Goal: Task Accomplishment & Management: Use online tool/utility

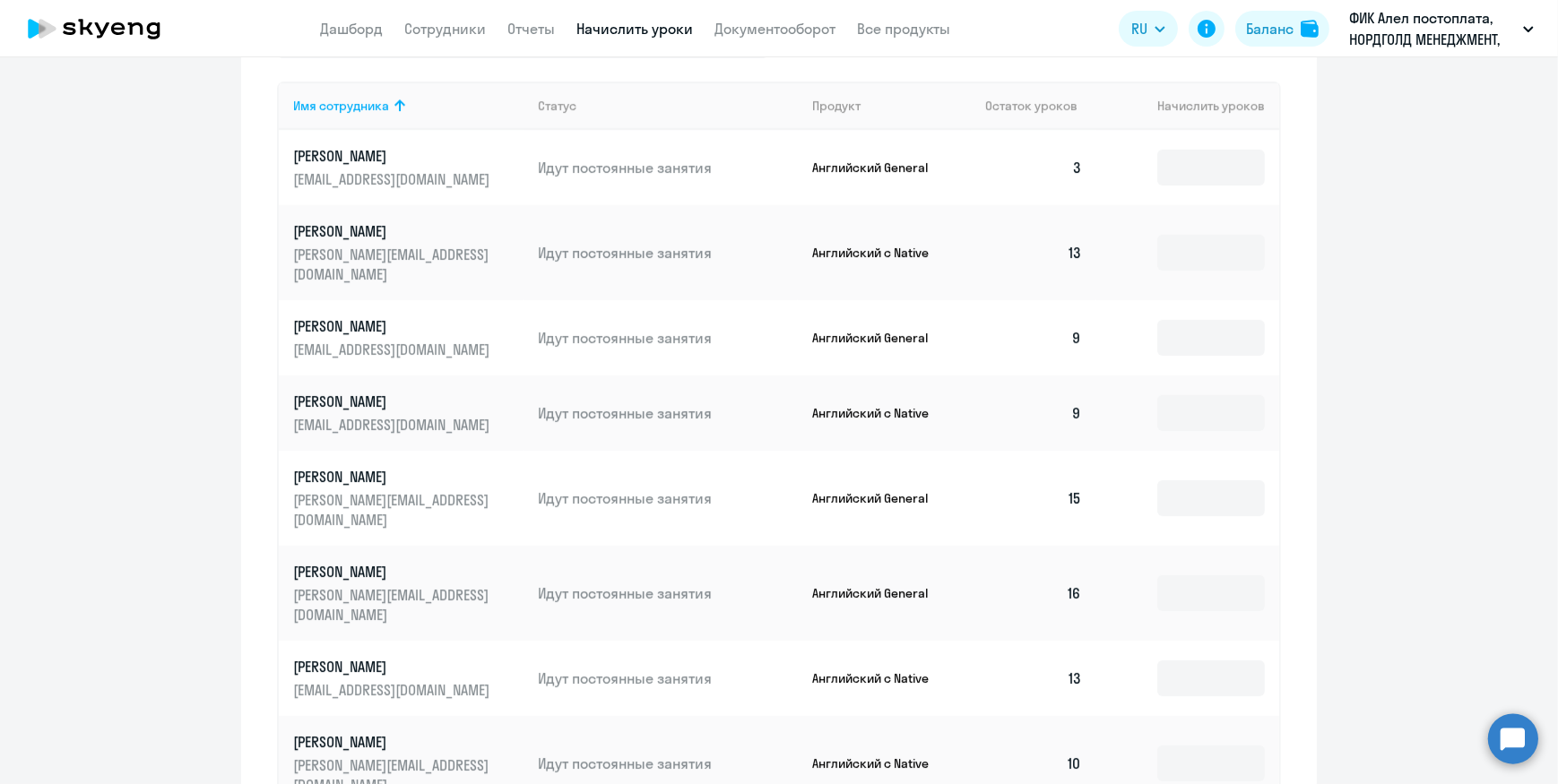
scroll to position [1058, 0]
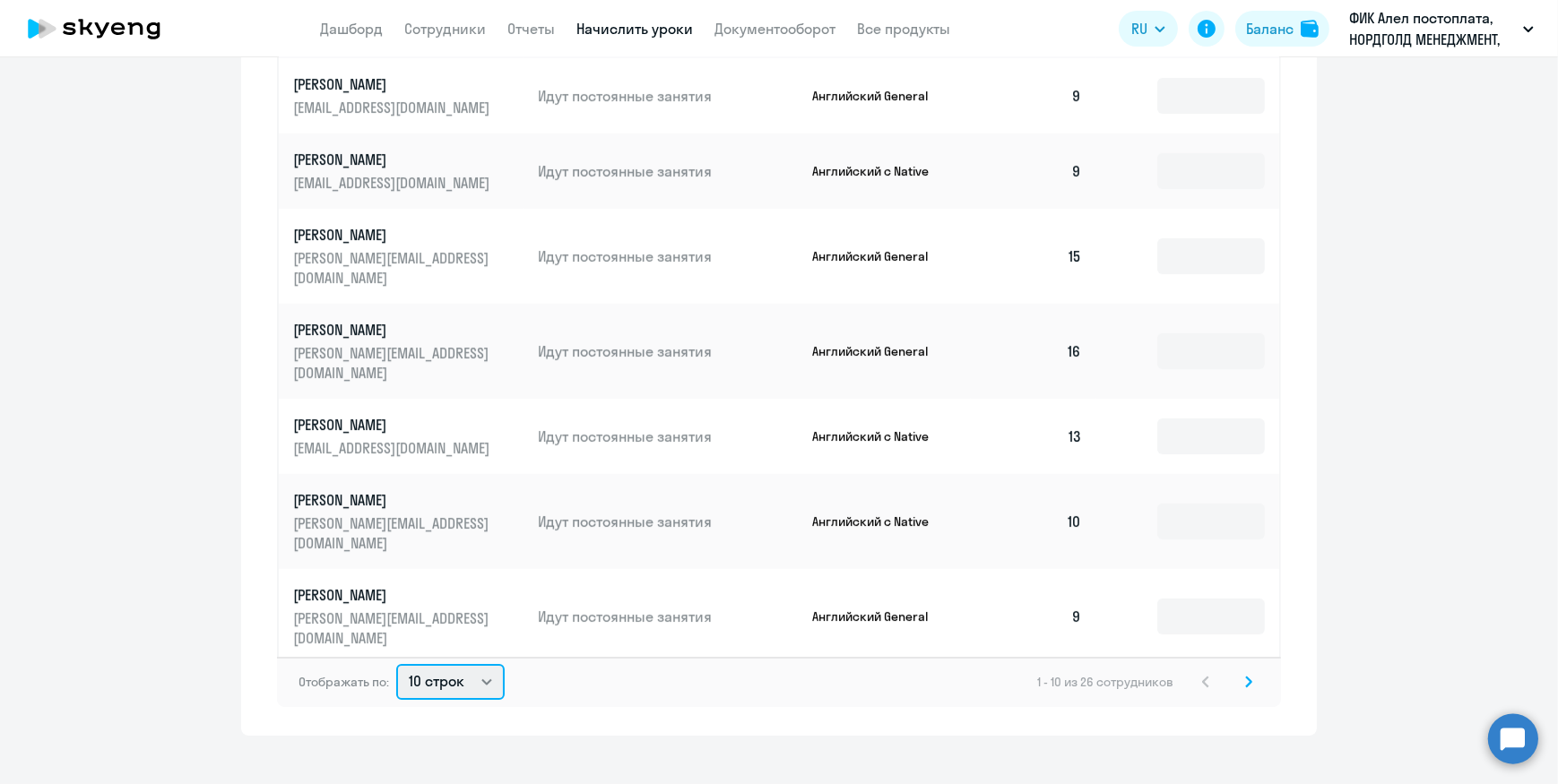
click at [449, 664] on select "10 строк 30 строк 50 строк" at bounding box center [450, 682] width 108 height 36
select select "50"
click at [396, 664] on select "10 строк 30 строк 50 строк" at bounding box center [450, 682] width 108 height 36
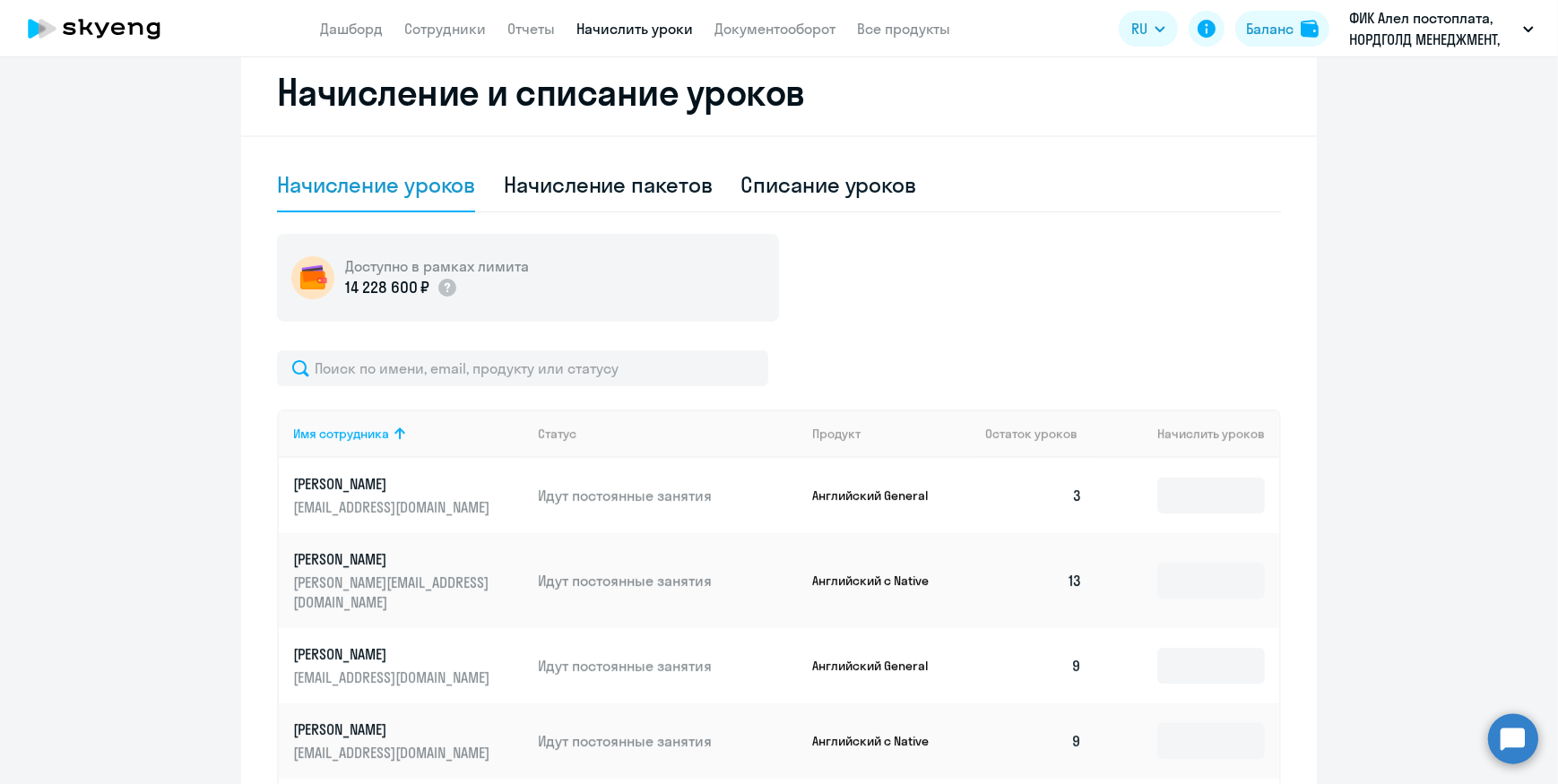
scroll to position [733, 0]
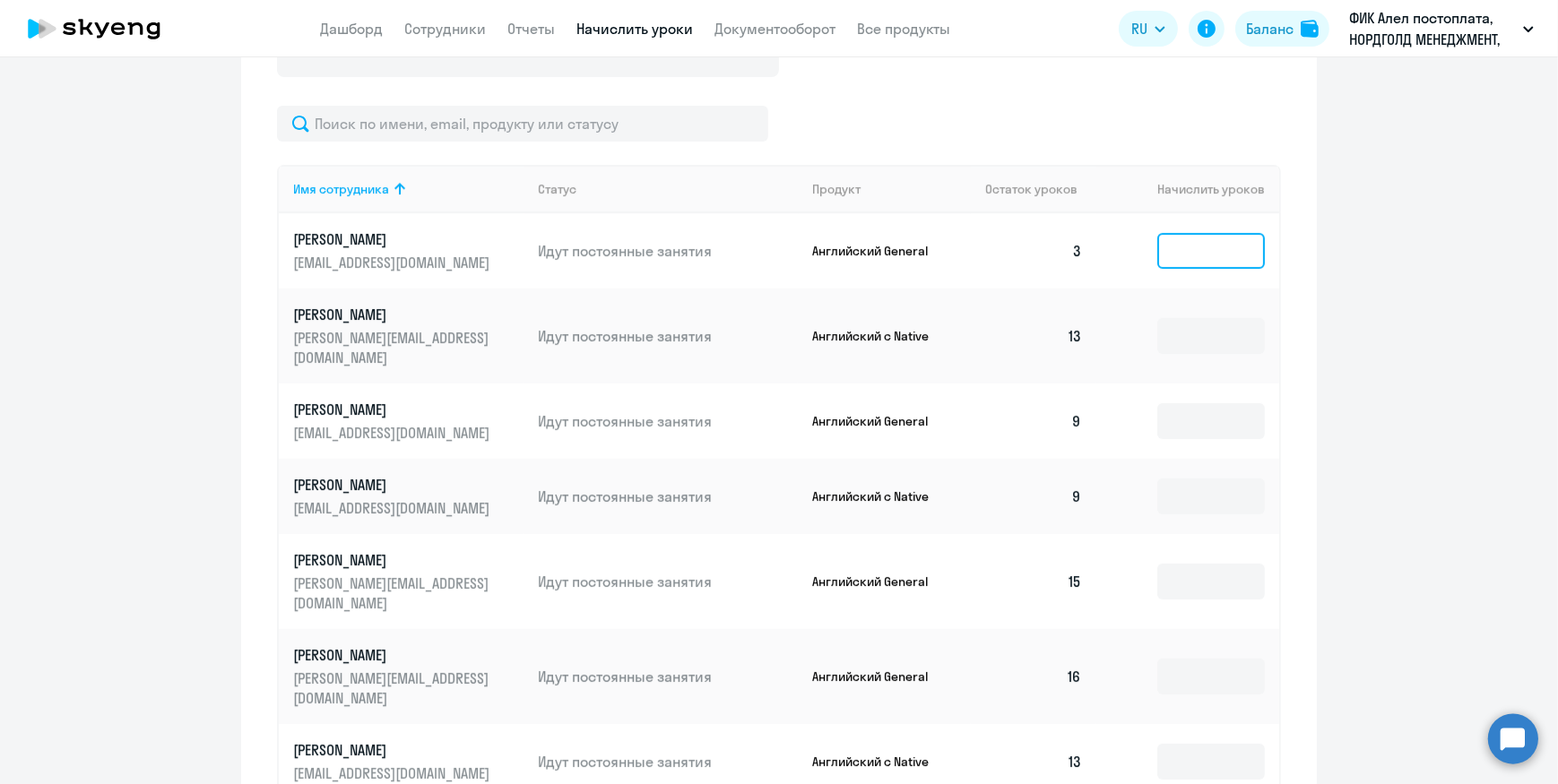
click at [1157, 251] on input at bounding box center [1211, 251] width 107 height 36
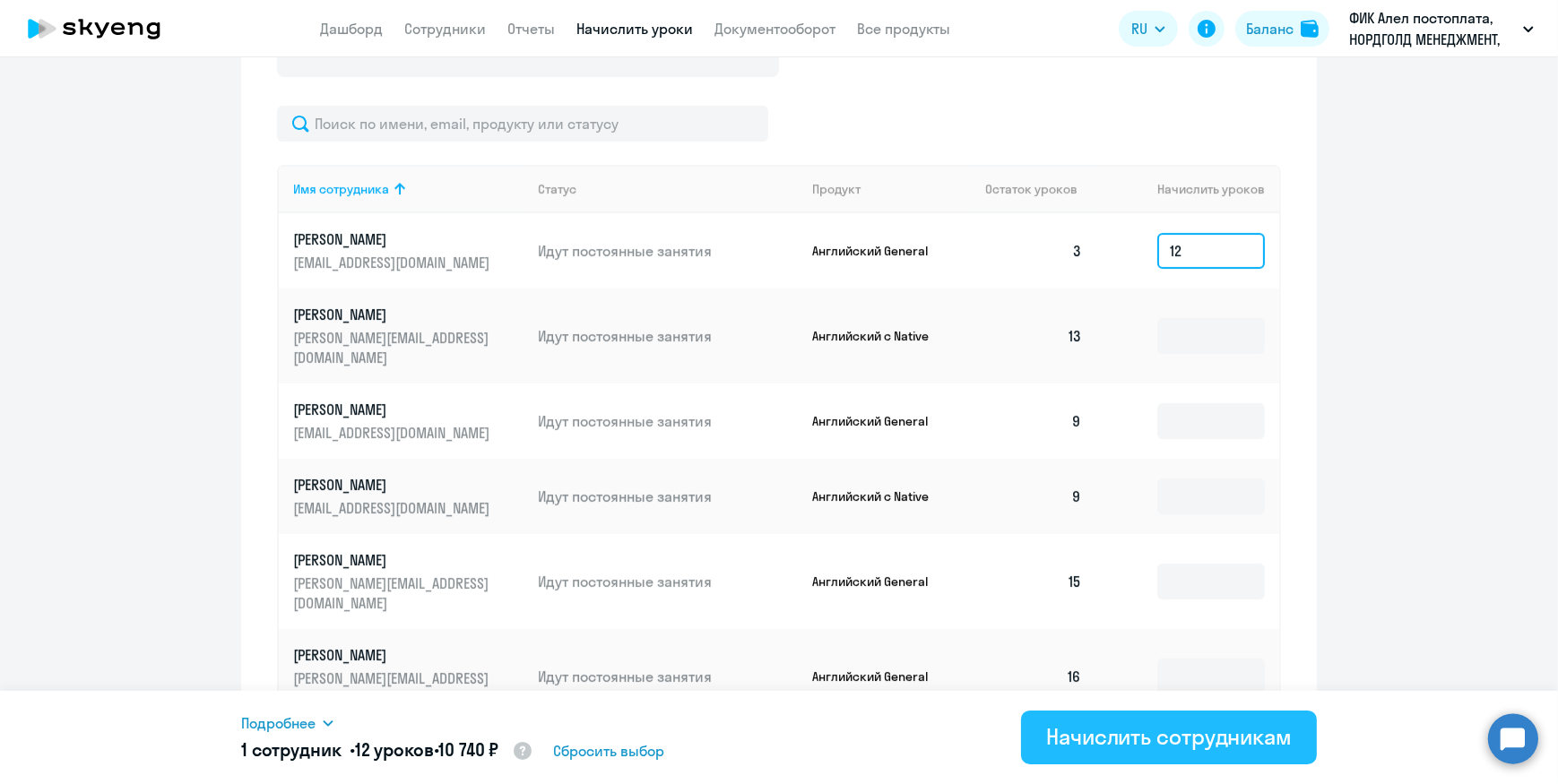
type input "12"
click at [1168, 747] on div "Начислить сотрудникам" at bounding box center [1170, 736] width 246 height 28
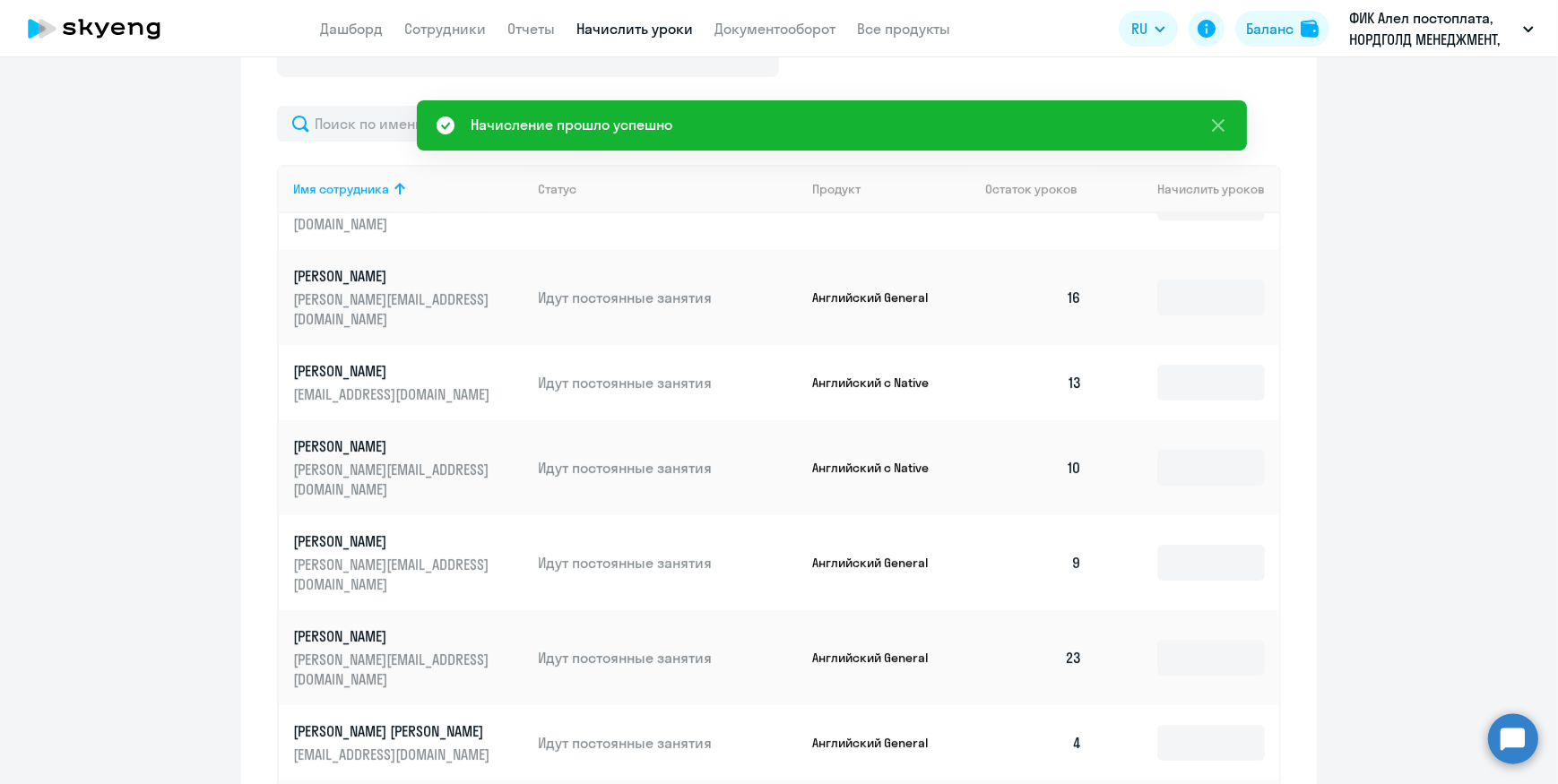
scroll to position [407, 0]
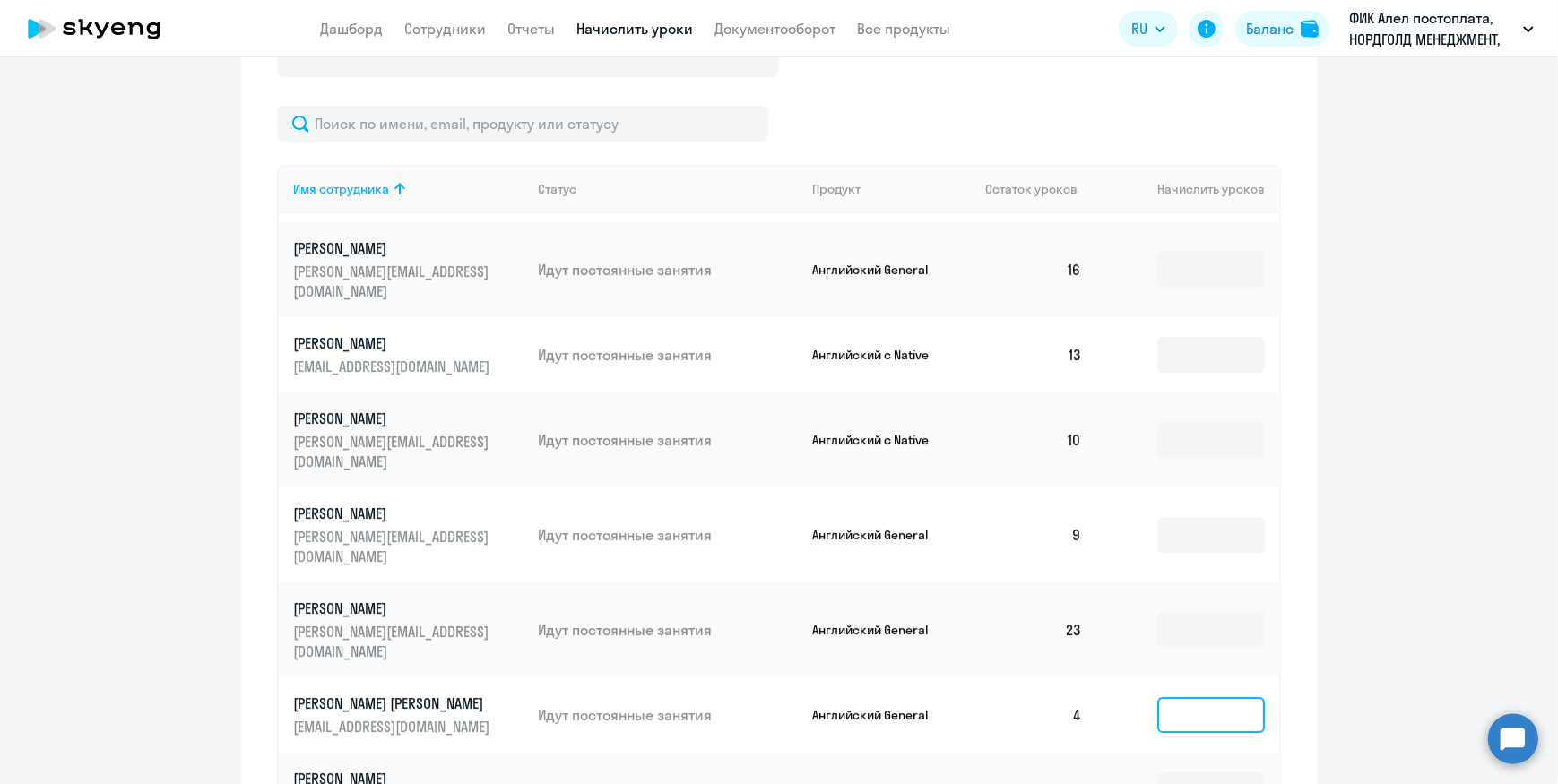
click at [1195, 697] on input at bounding box center [1211, 715] width 107 height 36
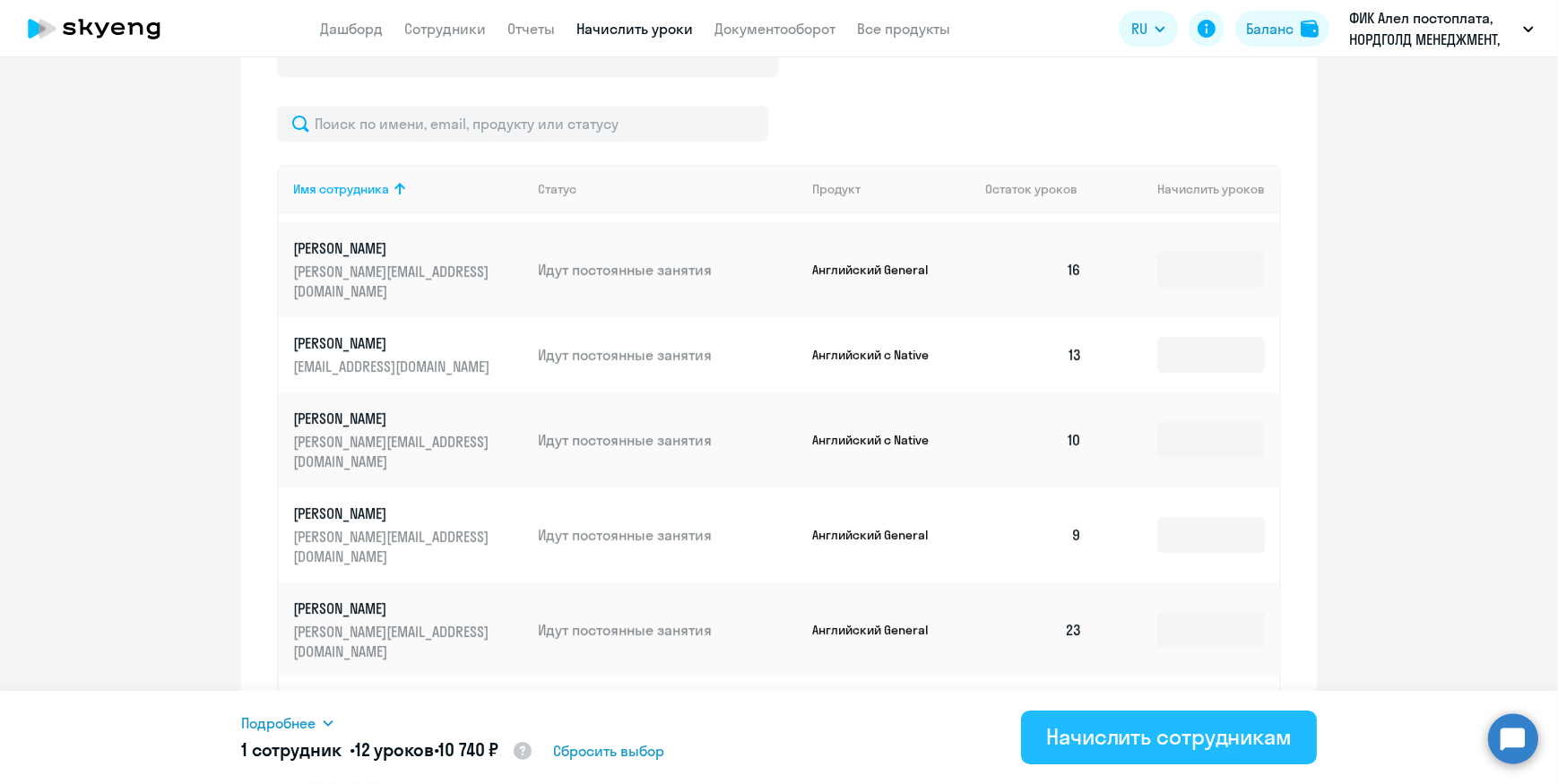
type input "12"
click at [1170, 740] on div "Начислить сотрудникам" at bounding box center [1170, 736] width 246 height 28
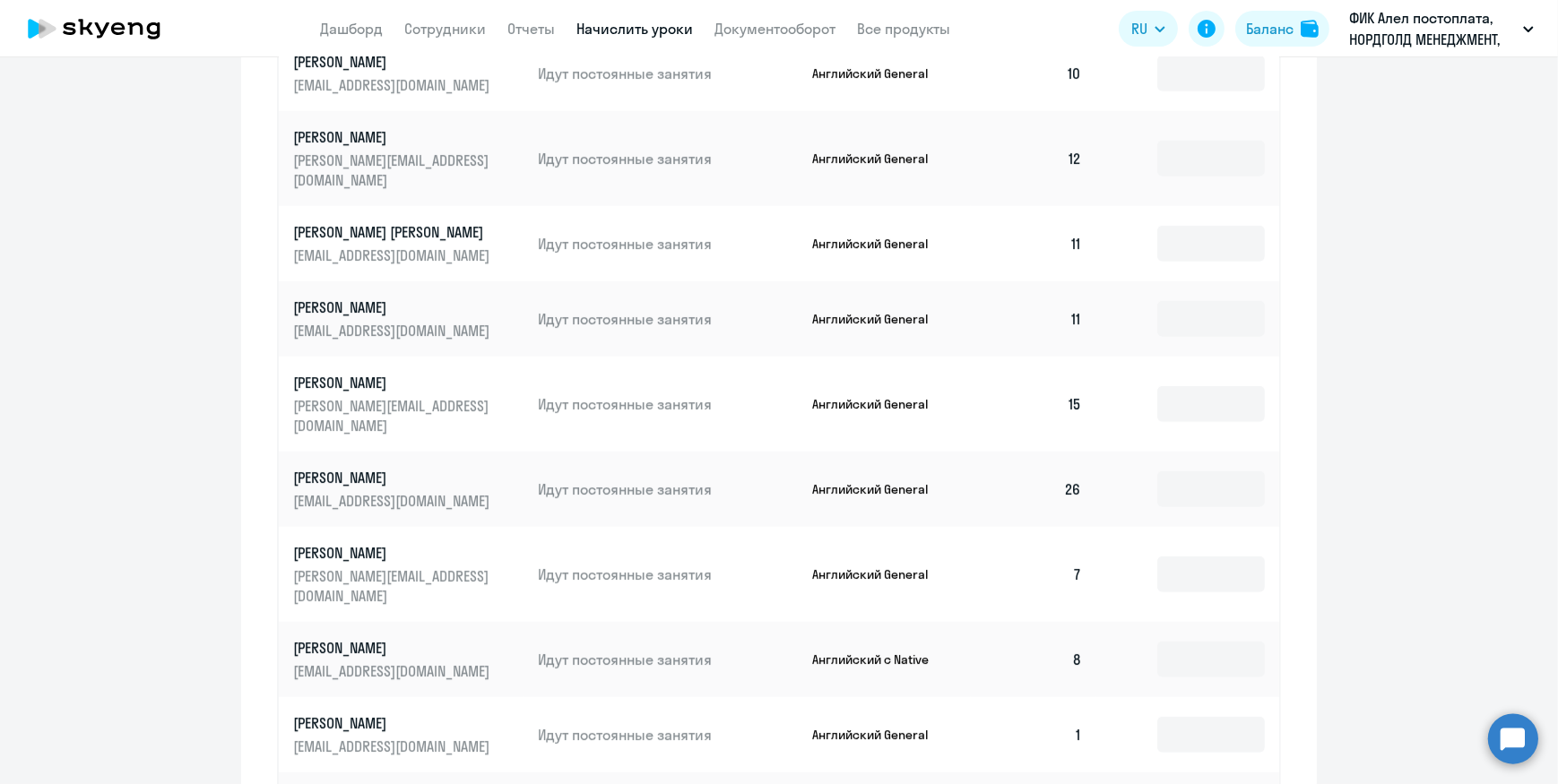
scroll to position [896, 0]
click at [1157, 715] on input at bounding box center [1211, 732] width 107 height 36
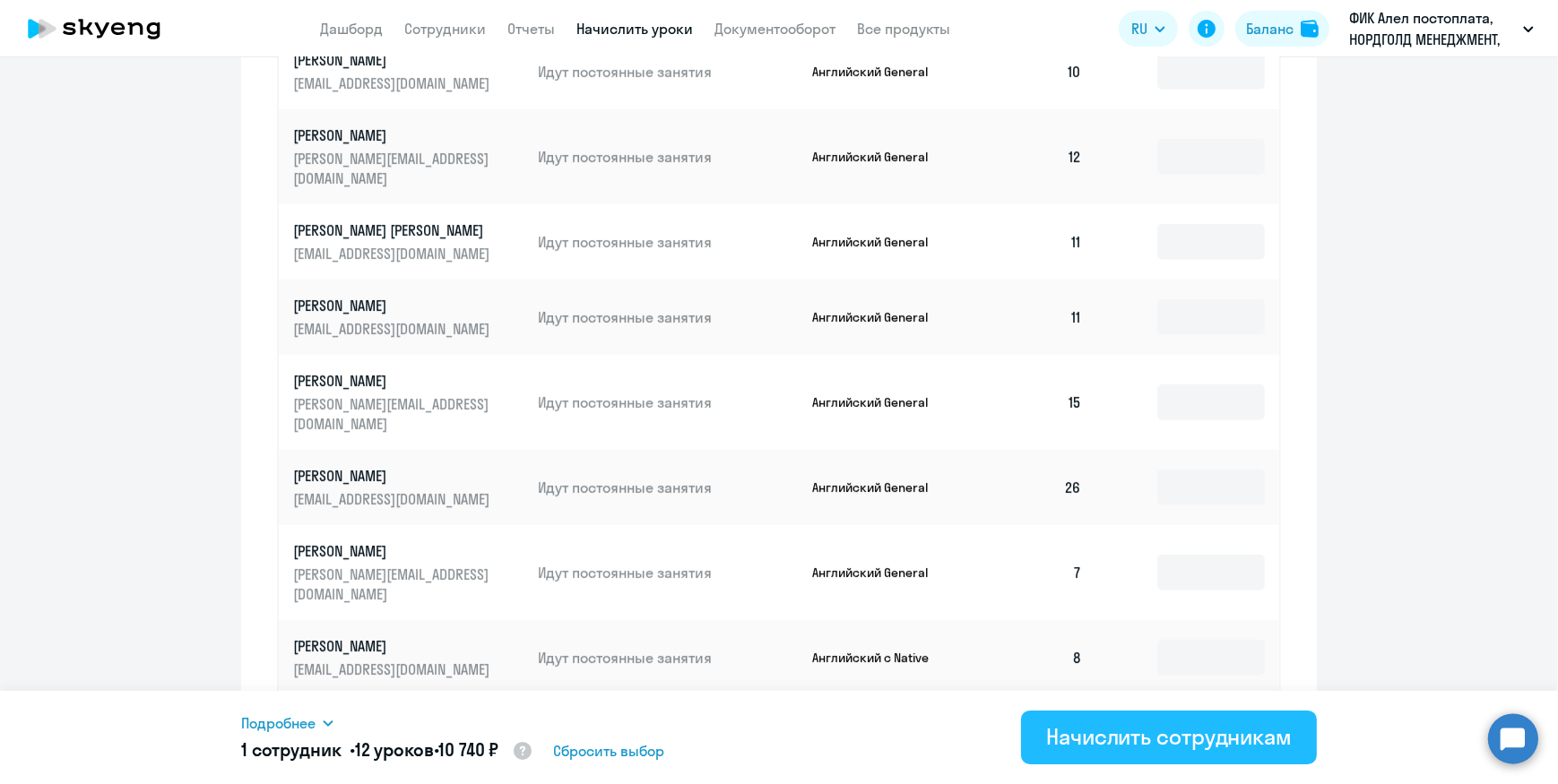
type input "12"
click at [1176, 744] on div "Начислить сотрудникам" at bounding box center [1170, 736] width 246 height 28
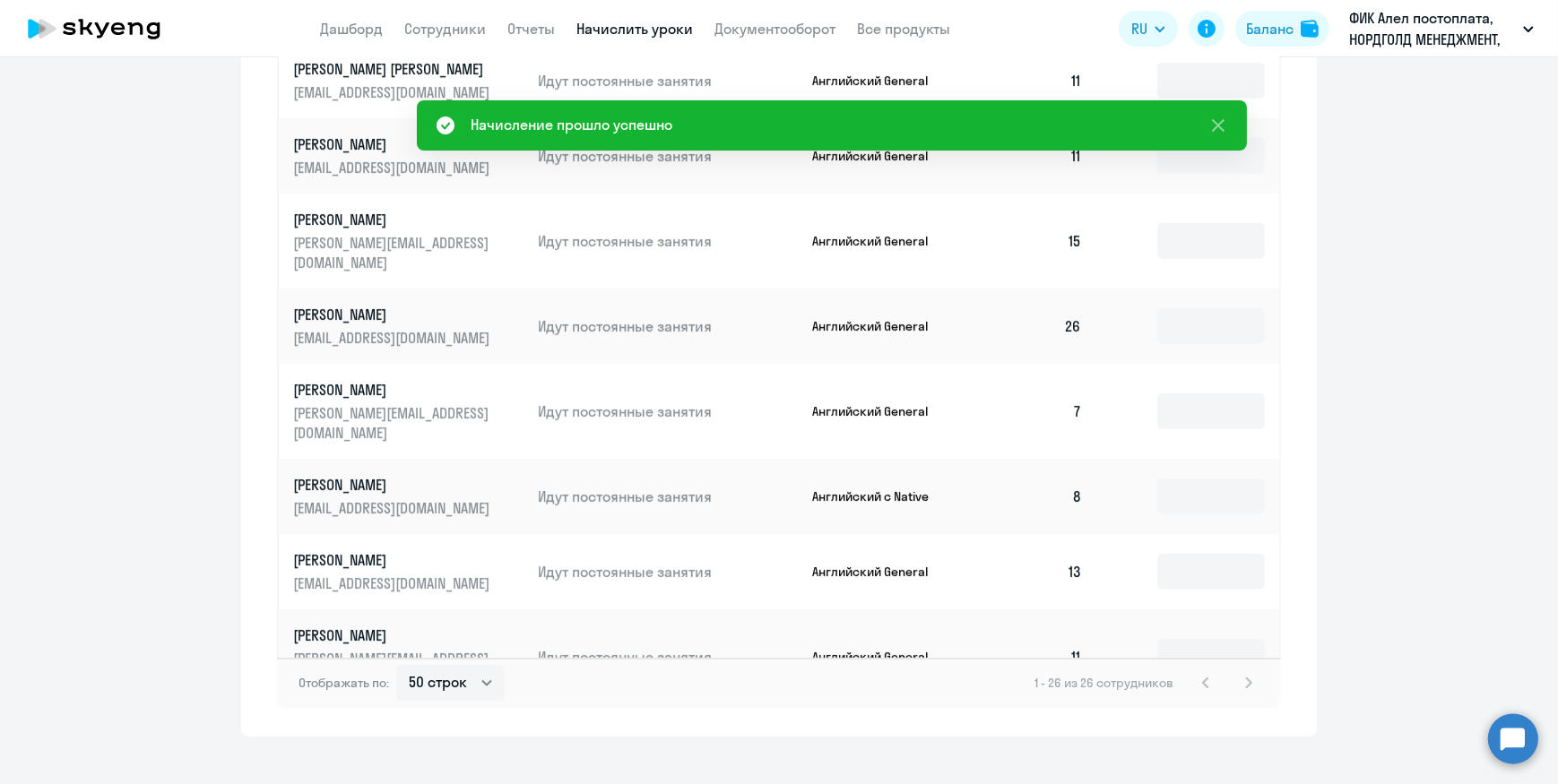
scroll to position [1058, 0]
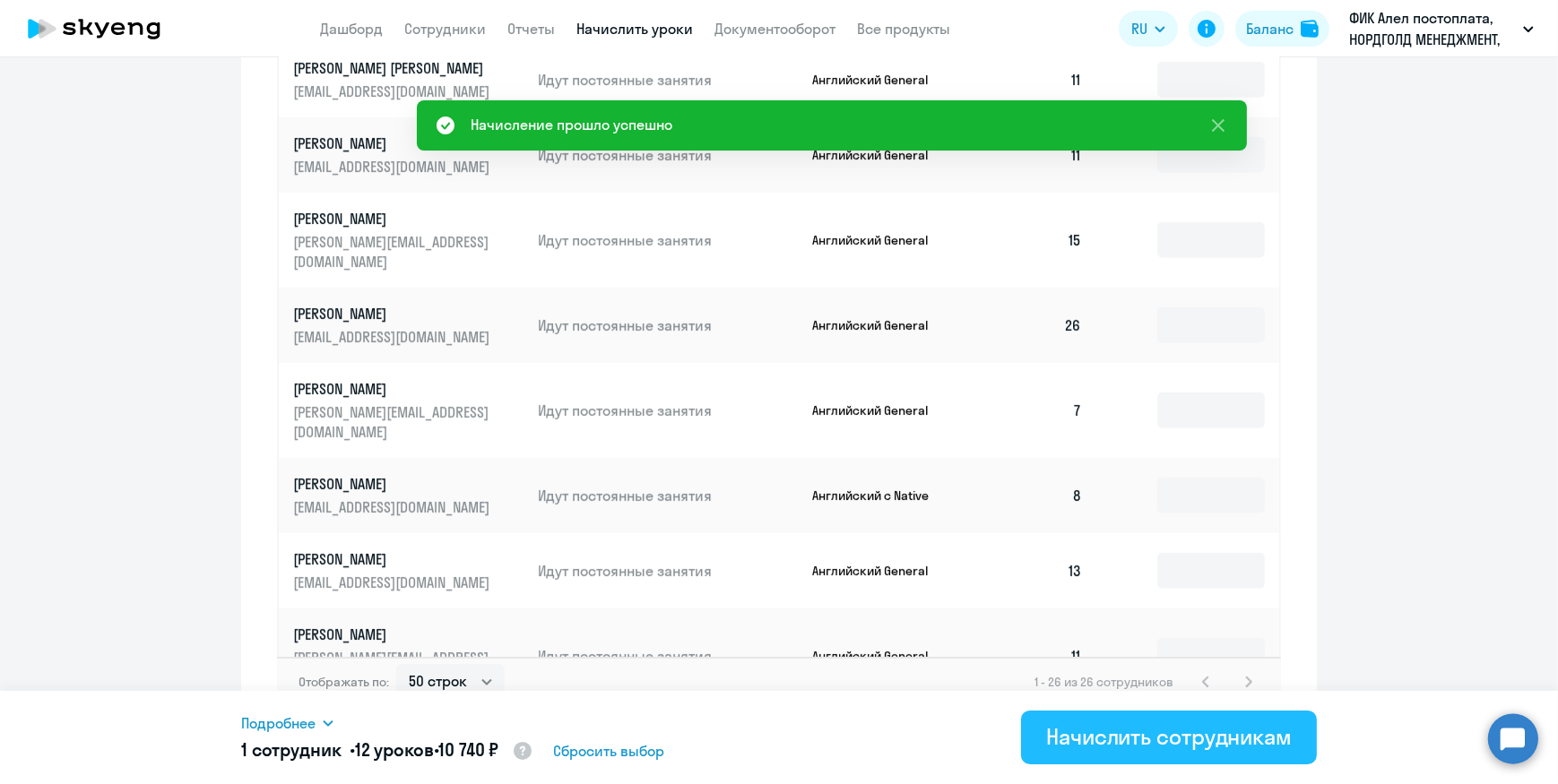
type input "12"
click at [1156, 725] on div "Начислить сотрудникам" at bounding box center [1170, 736] width 246 height 28
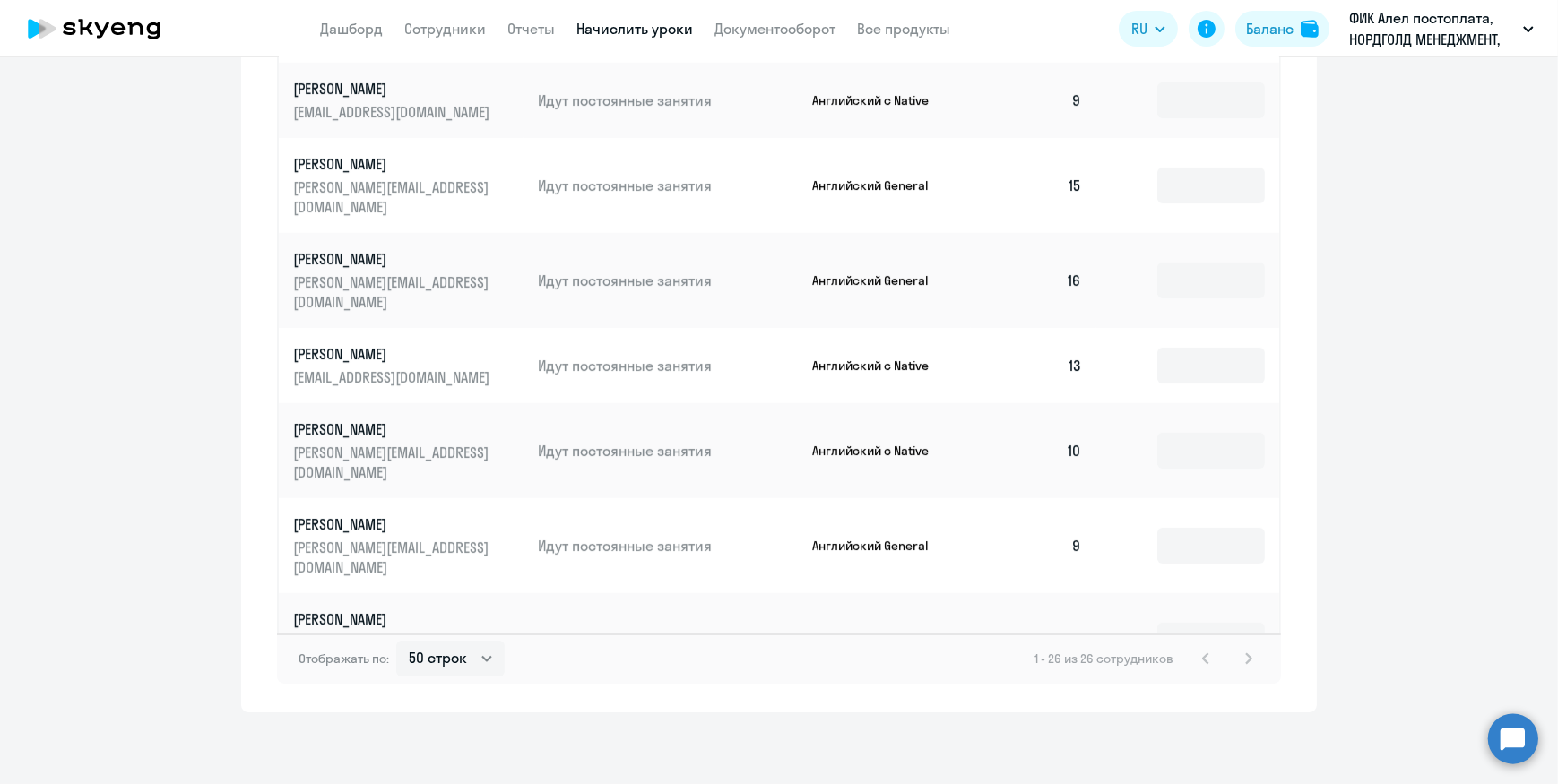
scroll to position [0, 0]
